Goal: Use online tool/utility

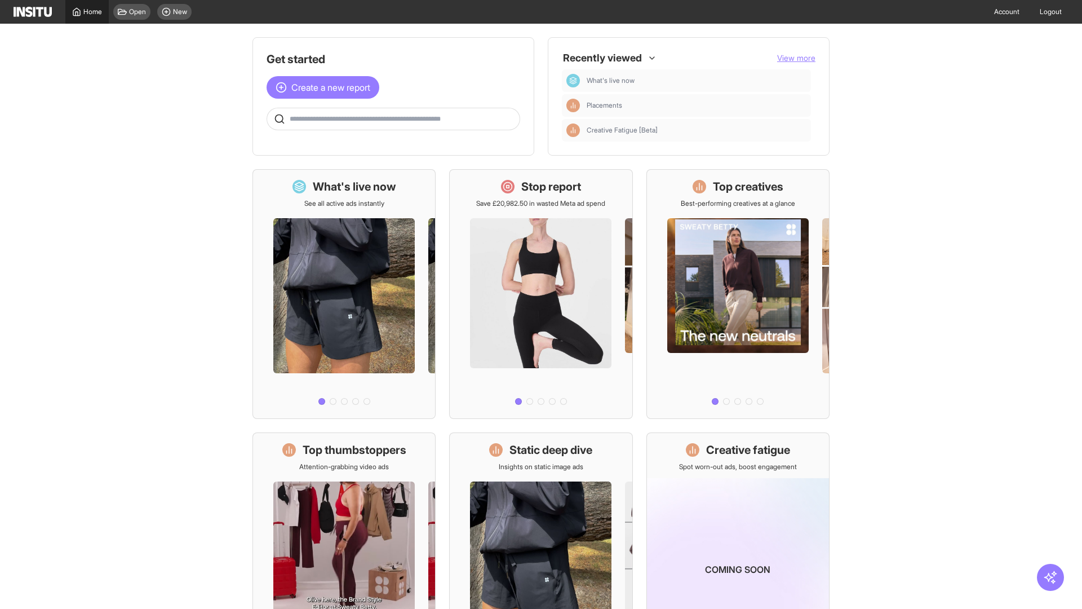
click at [87, 12] on span "Home" at bounding box center [92, 11] width 19 height 9
click at [326, 87] on span "Create a new report" at bounding box center [330, 88] width 79 height 14
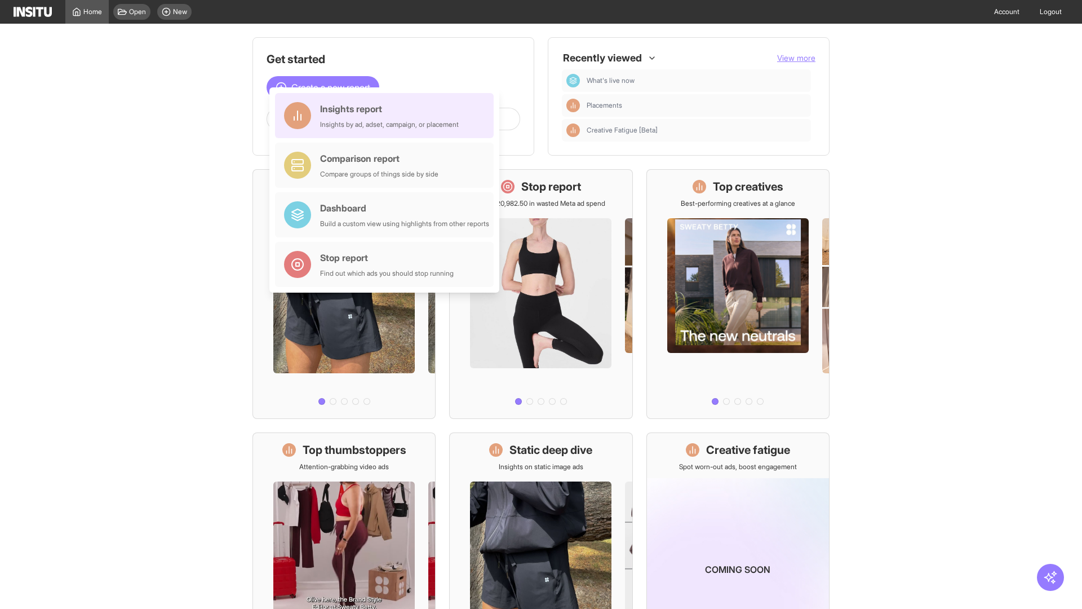
click at [387, 116] on div "Insights report Insights by ad, adset, campaign, or placement" at bounding box center [389, 115] width 139 height 27
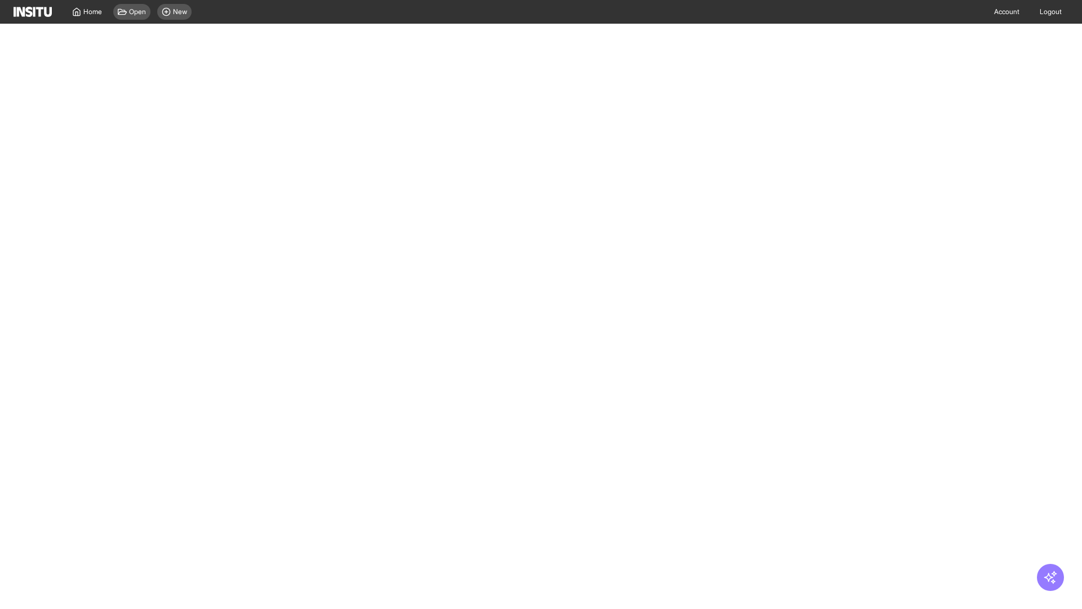
select select "**"
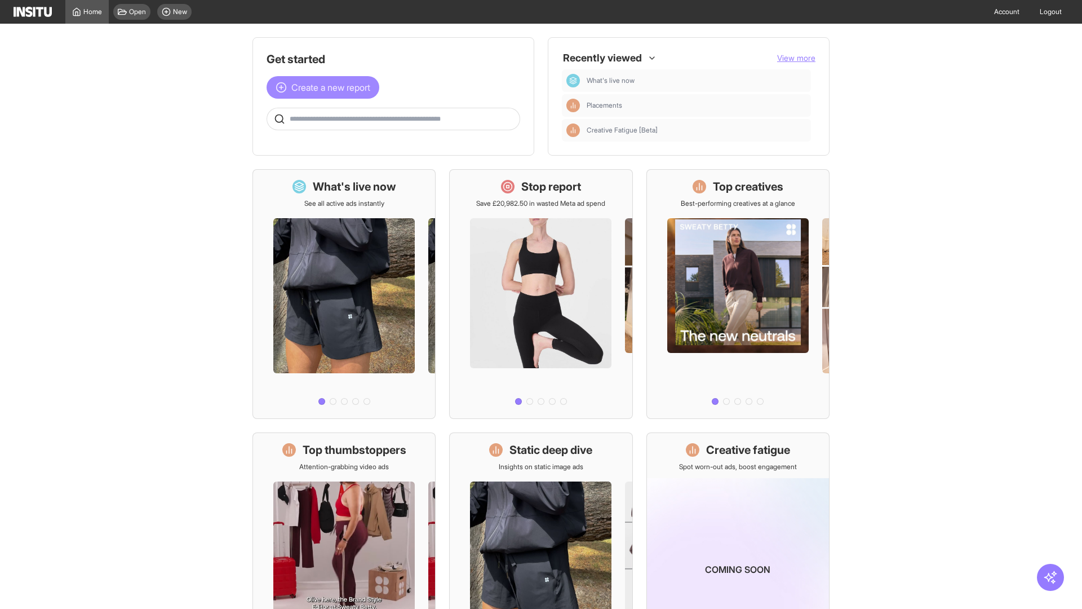
click at [326, 87] on span "Create a new report" at bounding box center [330, 88] width 79 height 14
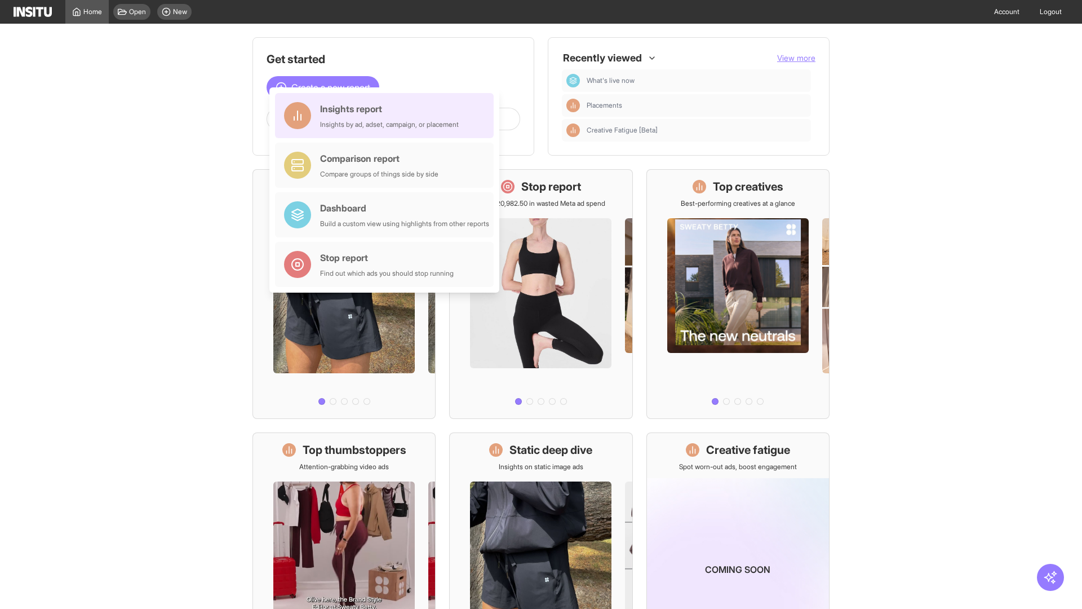
click at [387, 116] on div "Insights report Insights by ad, adset, campaign, or placement" at bounding box center [389, 115] width 139 height 27
